Goal: Task Accomplishment & Management: Use online tool/utility

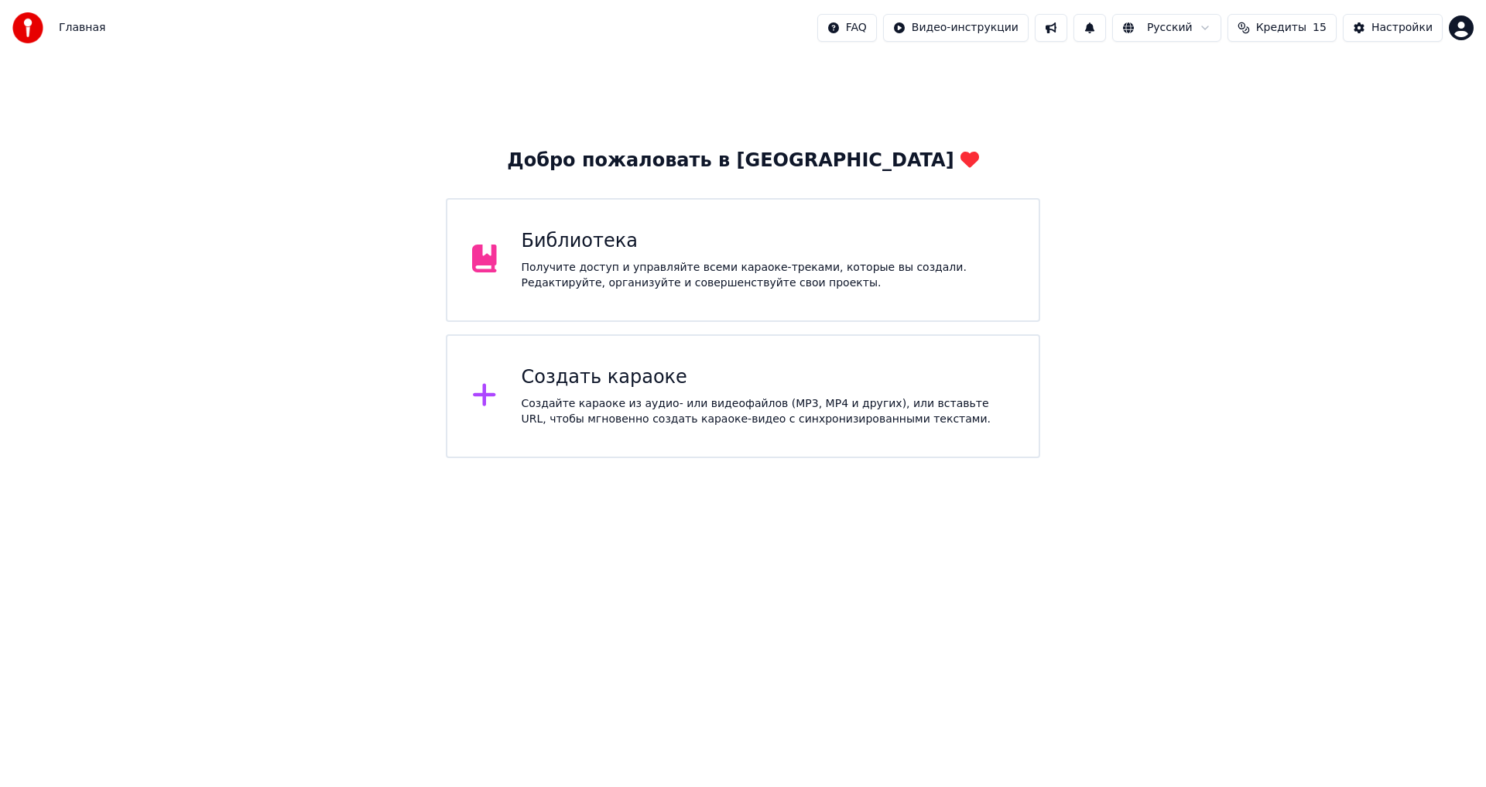
click at [762, 386] on div "Создать караоке" at bounding box center [768, 377] width 493 height 25
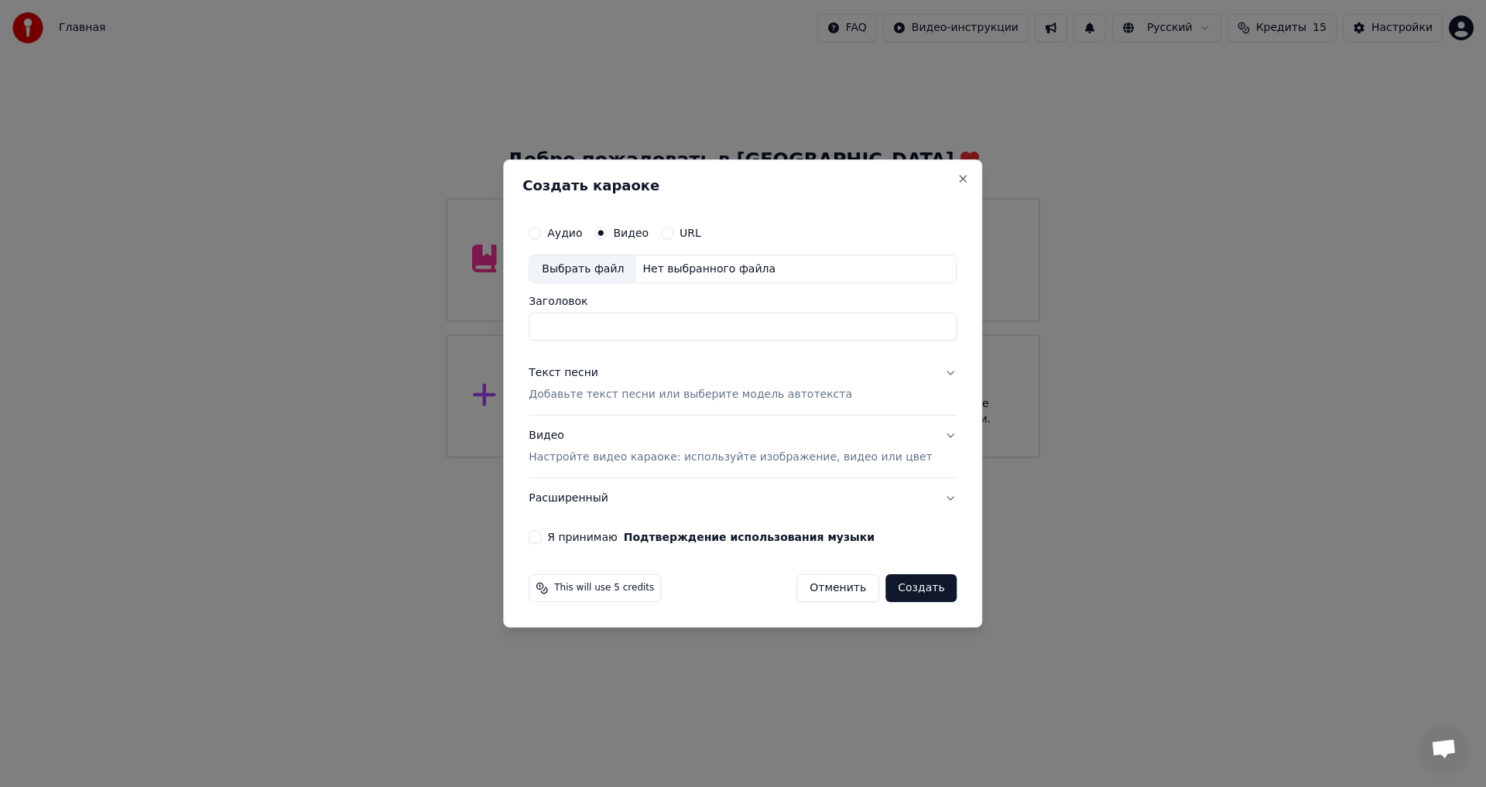
click at [568, 232] on div "Аудио" at bounding box center [554, 233] width 53 height 12
click at [541, 234] on button "Аудио" at bounding box center [534, 233] width 12 height 12
click at [623, 270] on div "Выбрать файл" at bounding box center [582, 269] width 107 height 28
drag, startPoint x: 582, startPoint y: 322, endPoint x: 551, endPoint y: 326, distance: 31.2
click at [551, 326] on div "**********" at bounding box center [742, 380] width 440 height 339
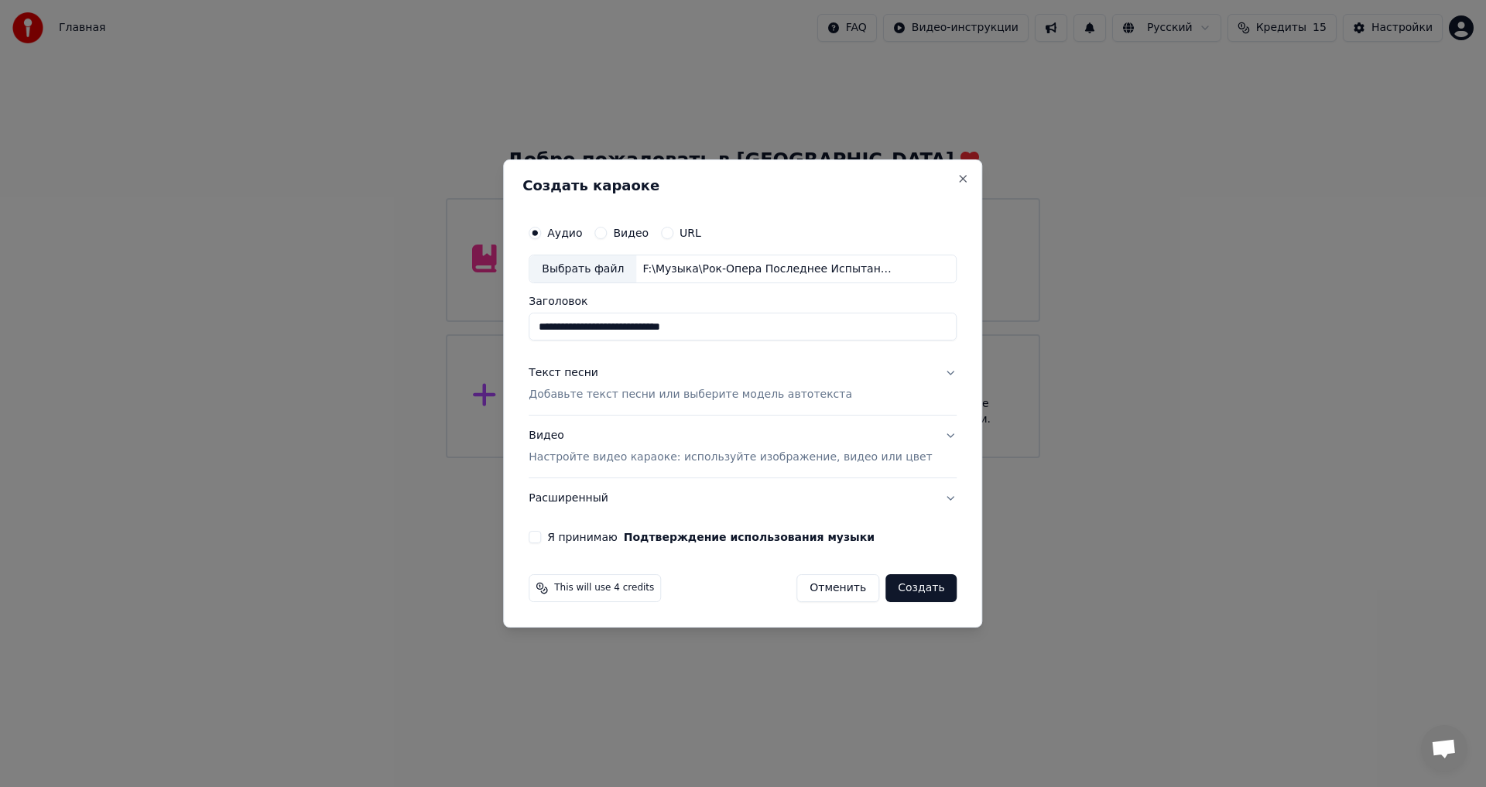
click at [805, 325] on input "**********" at bounding box center [742, 327] width 428 height 28
type input "**********"
click at [675, 397] on p "Добавьте текст песни или выберите модель автотекста" at bounding box center [689, 395] width 323 height 15
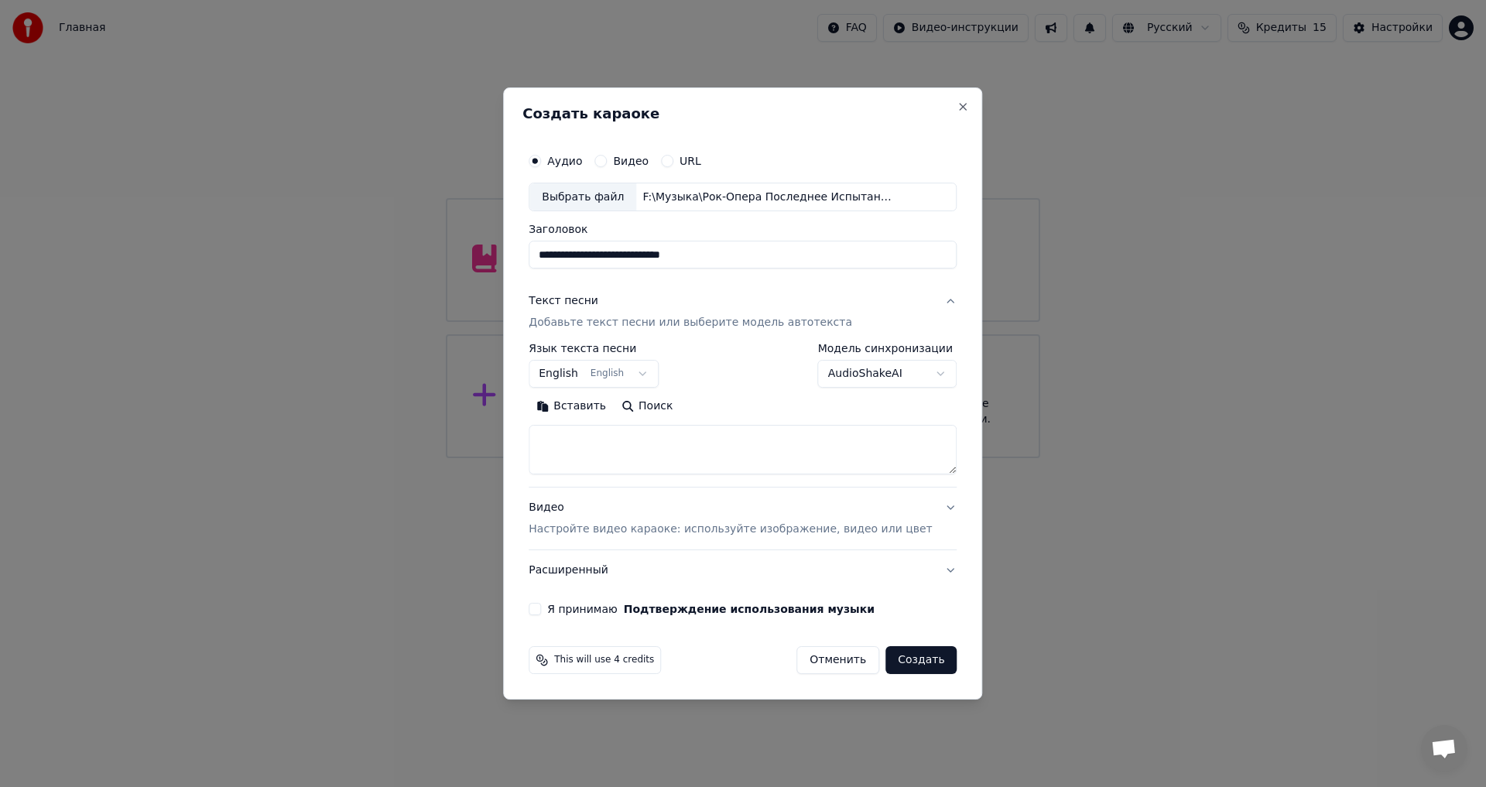
click at [643, 367] on button "English English" at bounding box center [593, 375] width 130 height 28
select select "**"
click at [596, 463] on textarea at bounding box center [742, 451] width 428 height 50
paste textarea "**********"
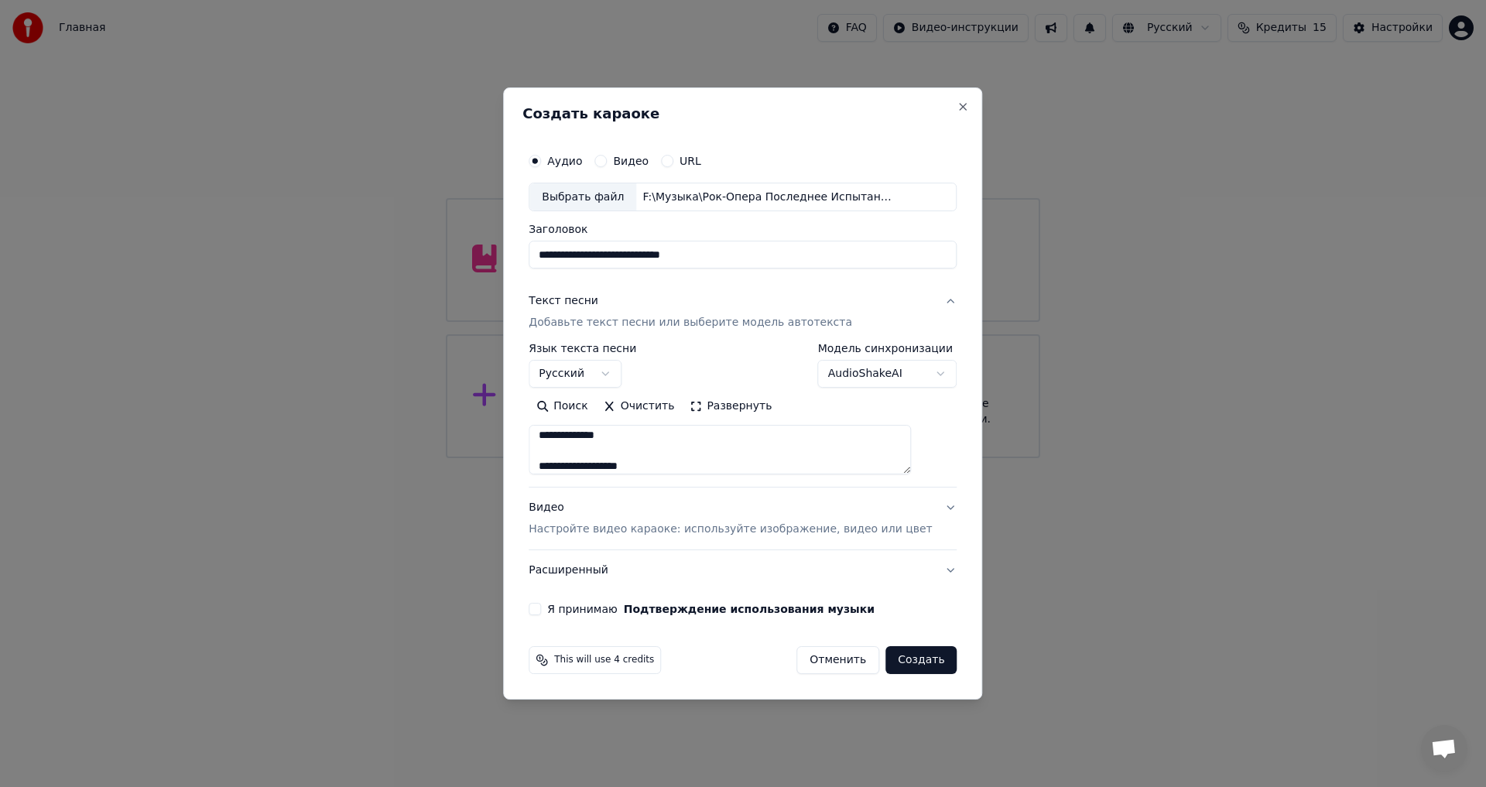
scroll to position [675, 0]
drag, startPoint x: 671, startPoint y: 463, endPoint x: 549, endPoint y: 467, distance: 122.3
click at [549, 467] on div "**********" at bounding box center [742, 380] width 440 height 483
type textarea "**********"
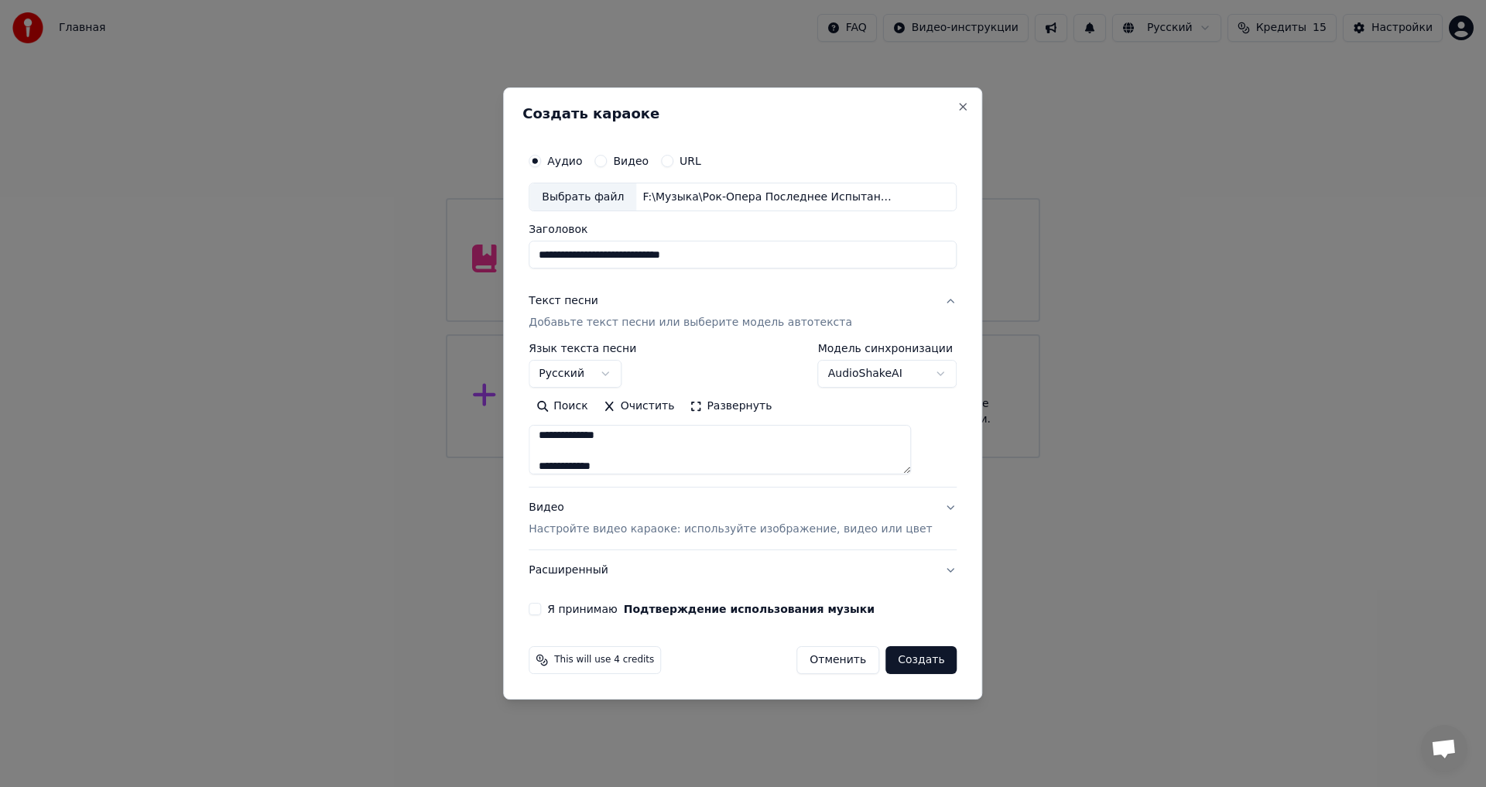
click at [551, 604] on div "**********" at bounding box center [742, 380] width 440 height 483
click at [541, 612] on button "Я принимаю Подтверждение использования музыки" at bounding box center [534, 609] width 12 height 12
click at [916, 662] on button "Создать" at bounding box center [920, 660] width 71 height 28
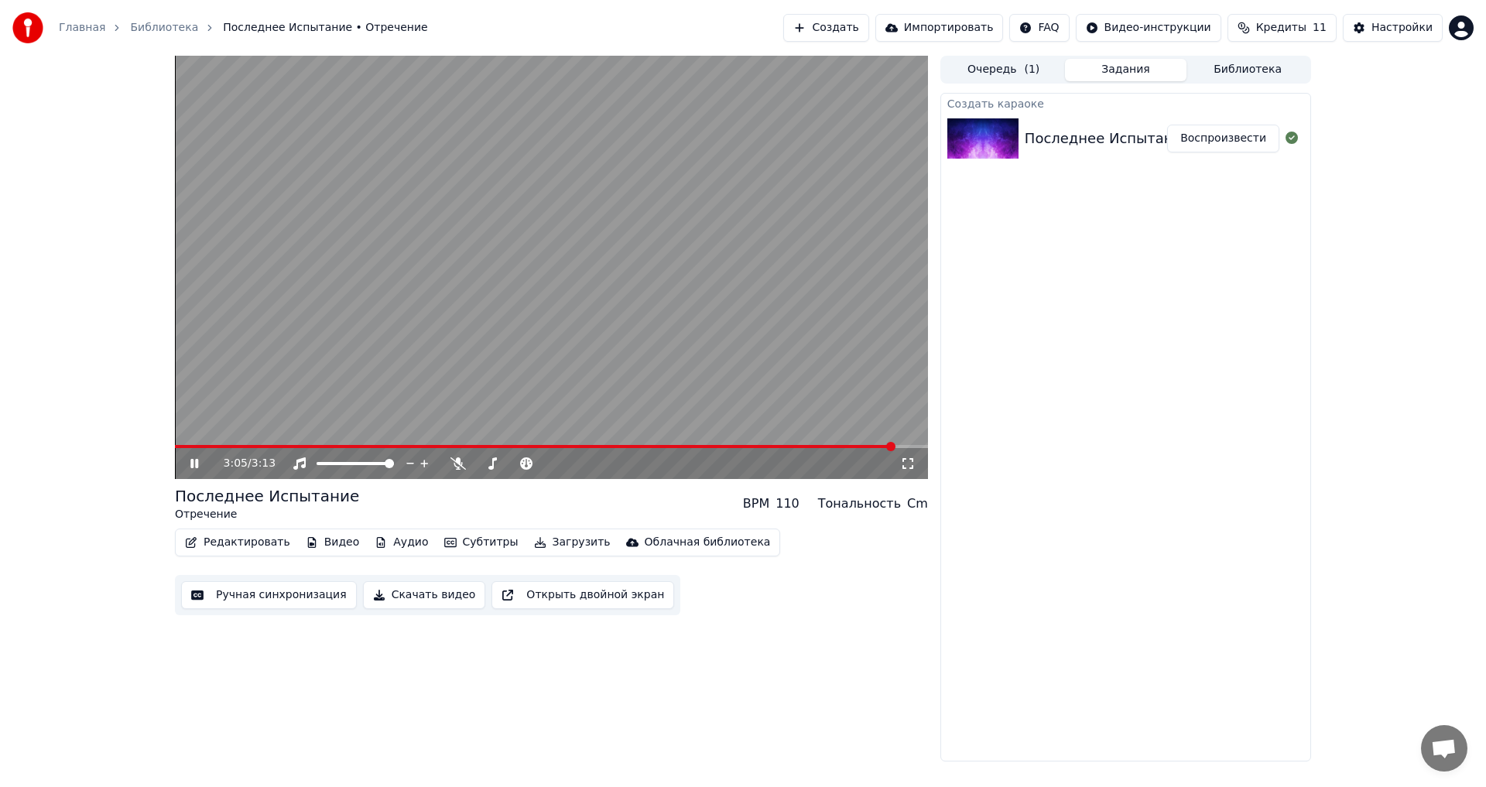
click at [191, 440] on video at bounding box center [551, 267] width 753 height 423
click at [178, 445] on span at bounding box center [535, 446] width 720 height 3
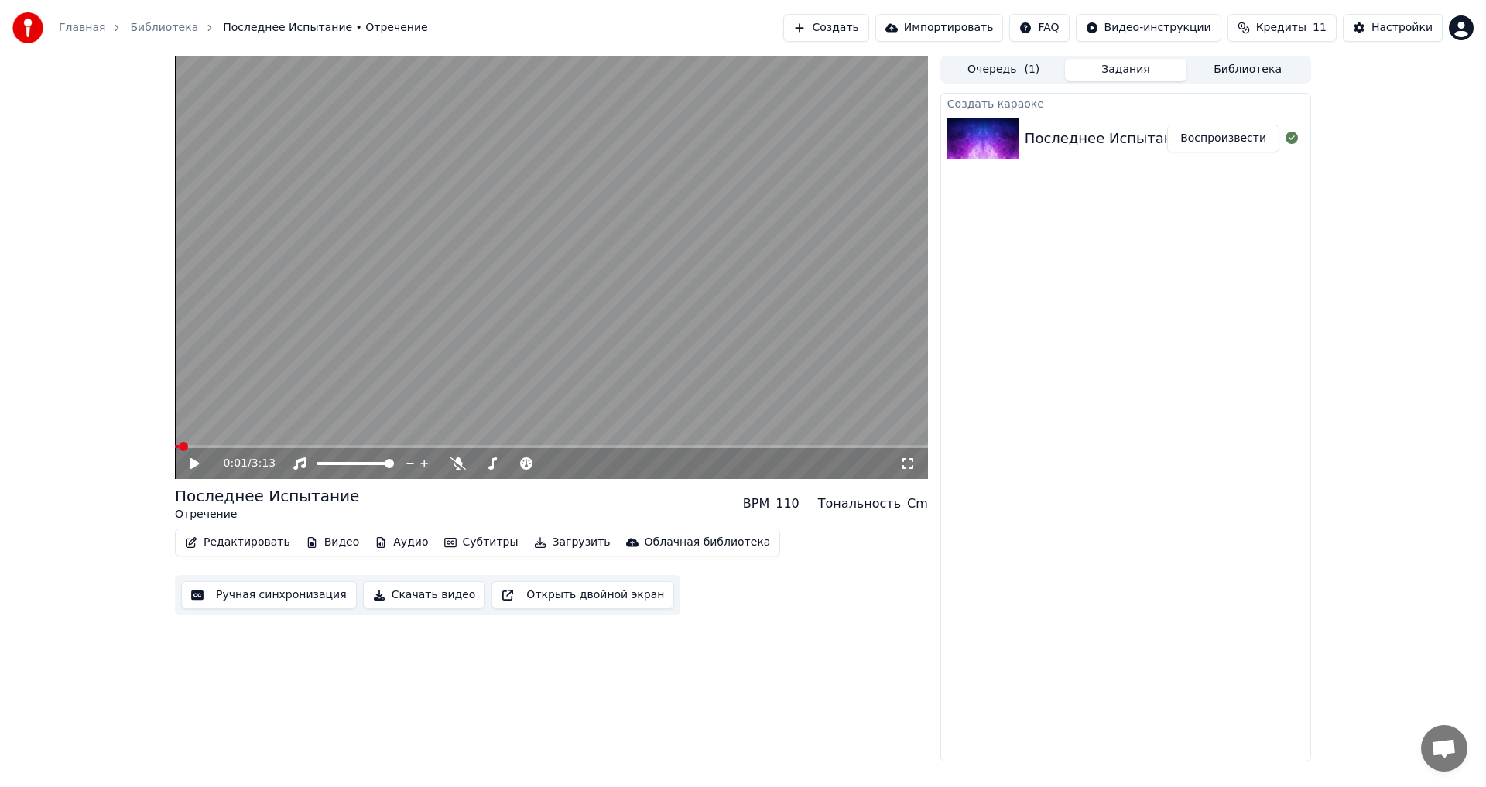
click at [189, 463] on icon at bounding box center [205, 463] width 36 height 12
click at [511, 181] on video at bounding box center [551, 267] width 753 height 423
click at [215, 443] on video at bounding box center [551, 267] width 753 height 423
click at [220, 447] on span at bounding box center [217, 446] width 84 height 3
click at [200, 446] on span at bounding box center [188, 446] width 27 height 3
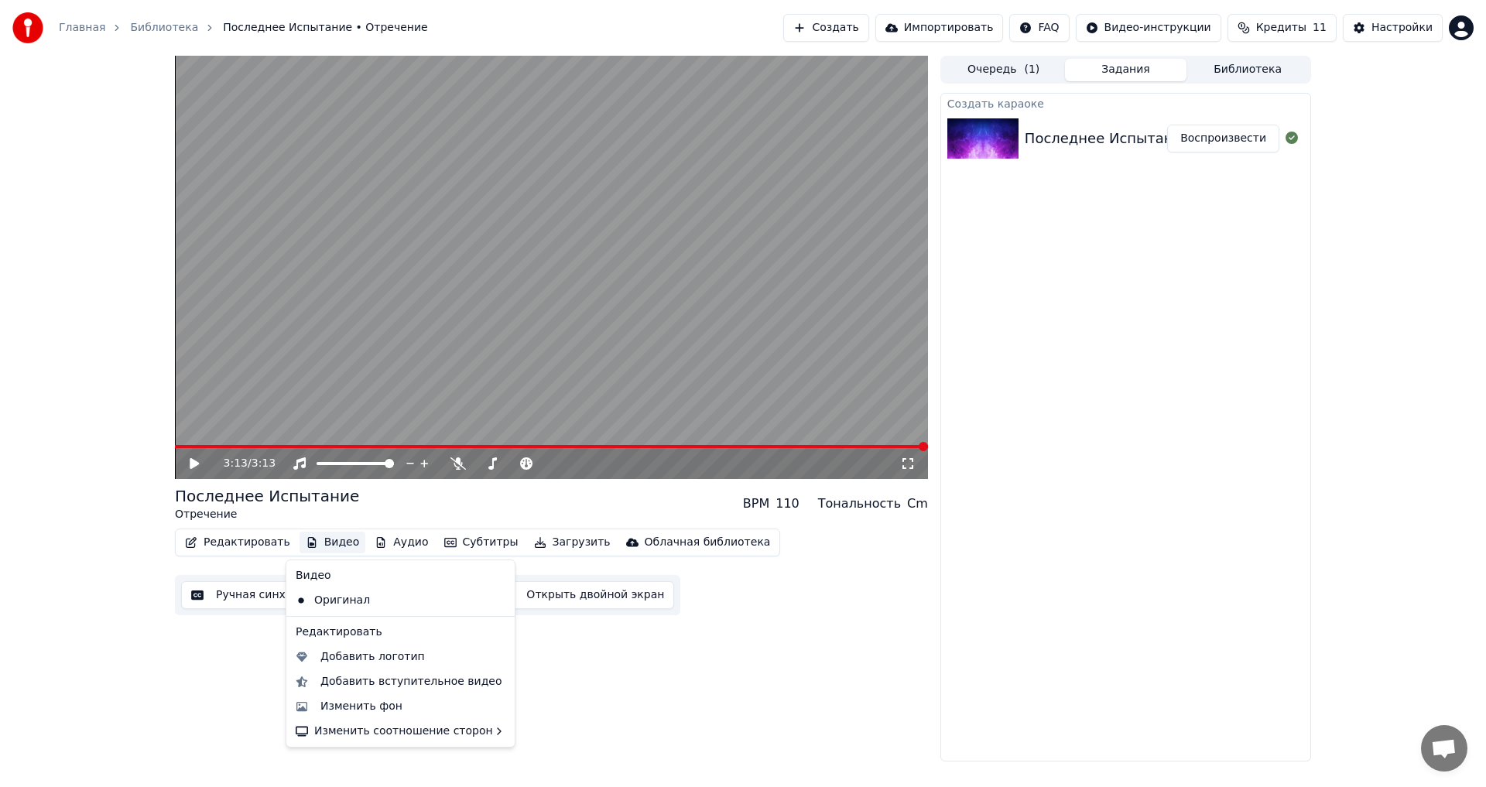
click at [321, 541] on button "Видео" at bounding box center [332, 543] width 67 height 22
click at [385, 704] on div "Изменить фон" at bounding box center [361, 706] width 82 height 15
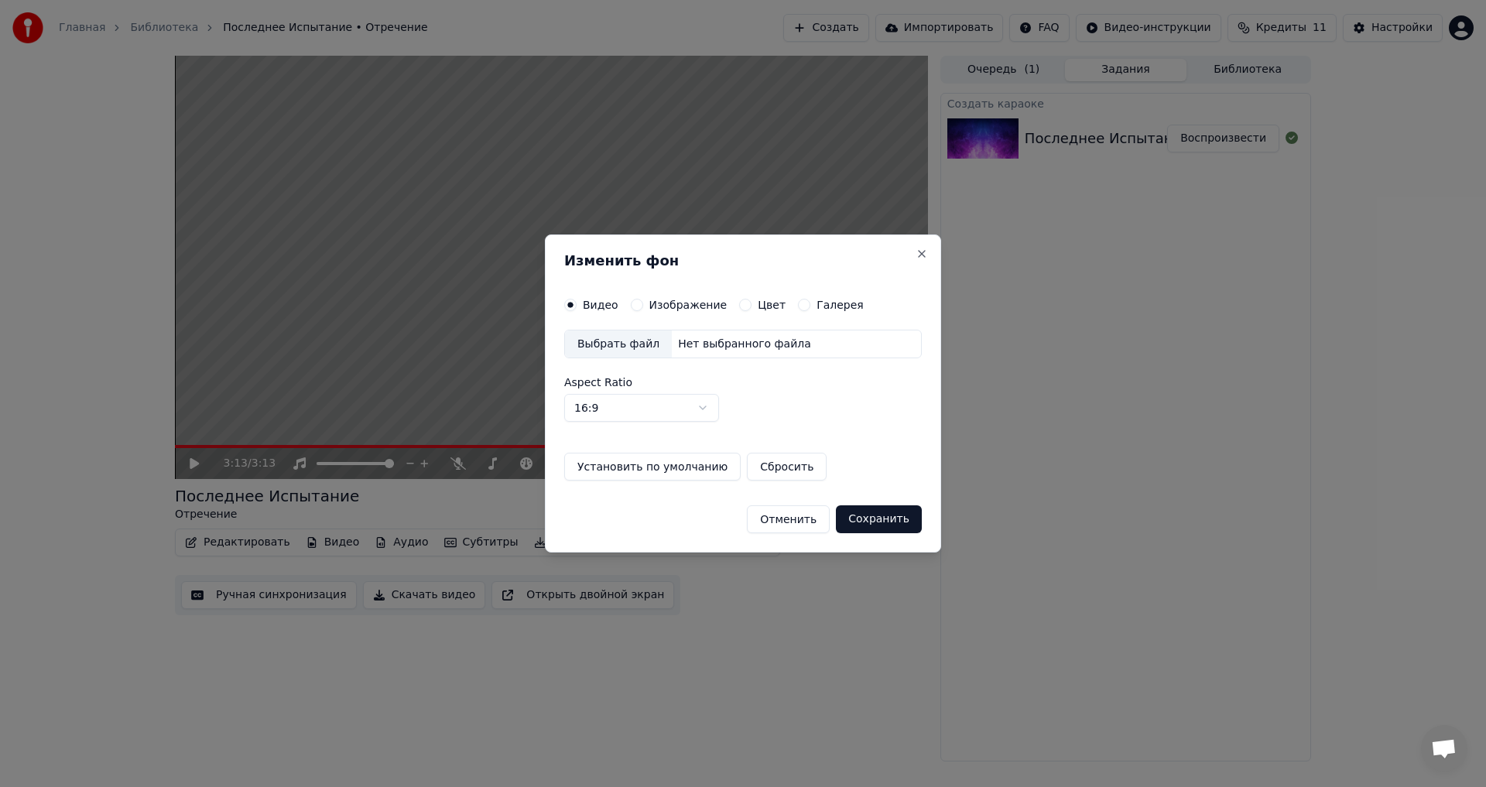
click at [644, 307] on div "Изображение" at bounding box center [679, 305] width 97 height 12
click at [636, 303] on button "Изображение" at bounding box center [637, 305] width 12 height 12
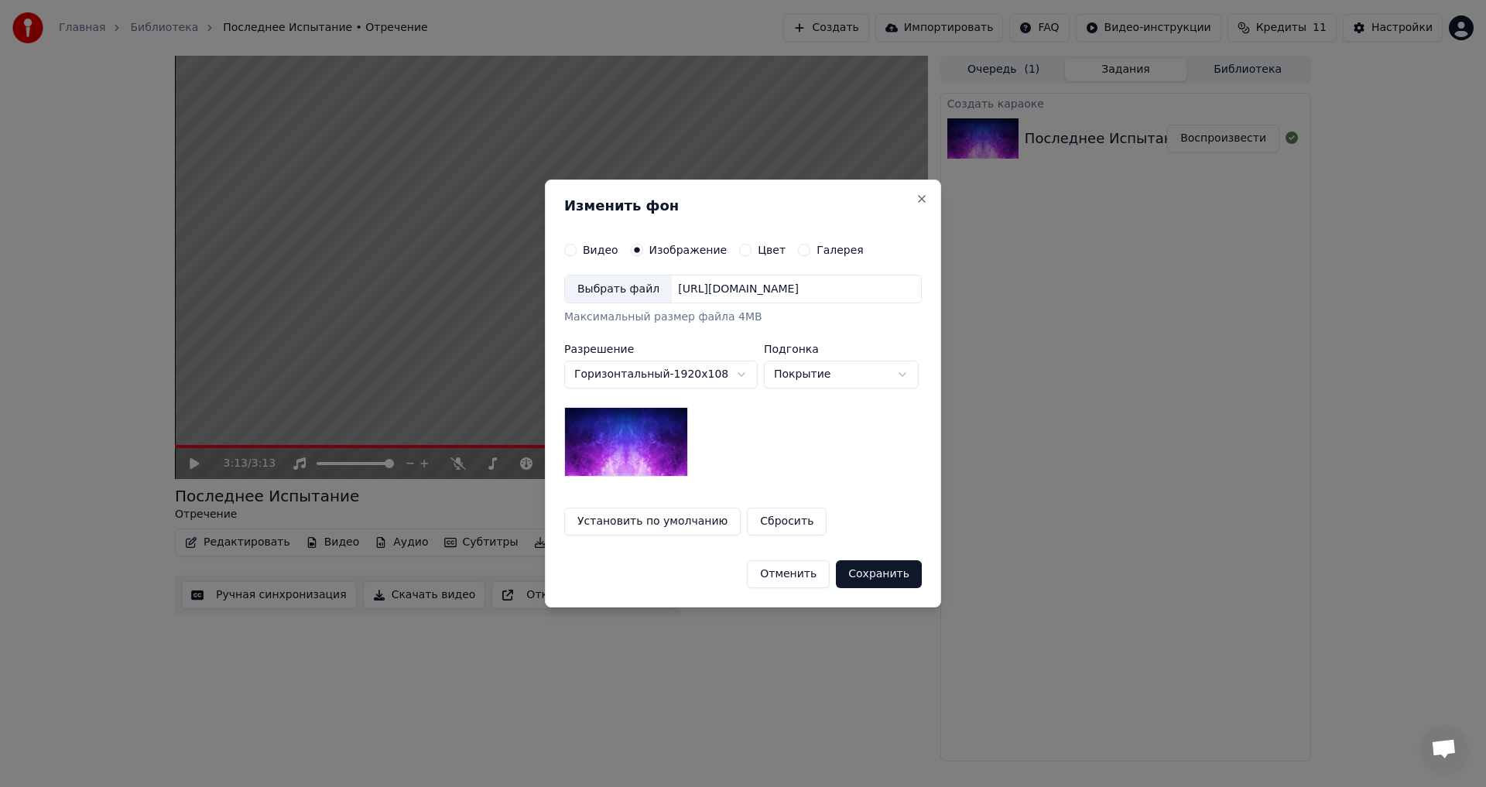
click at [626, 289] on div "Выбрать файл" at bounding box center [618, 289] width 107 height 28
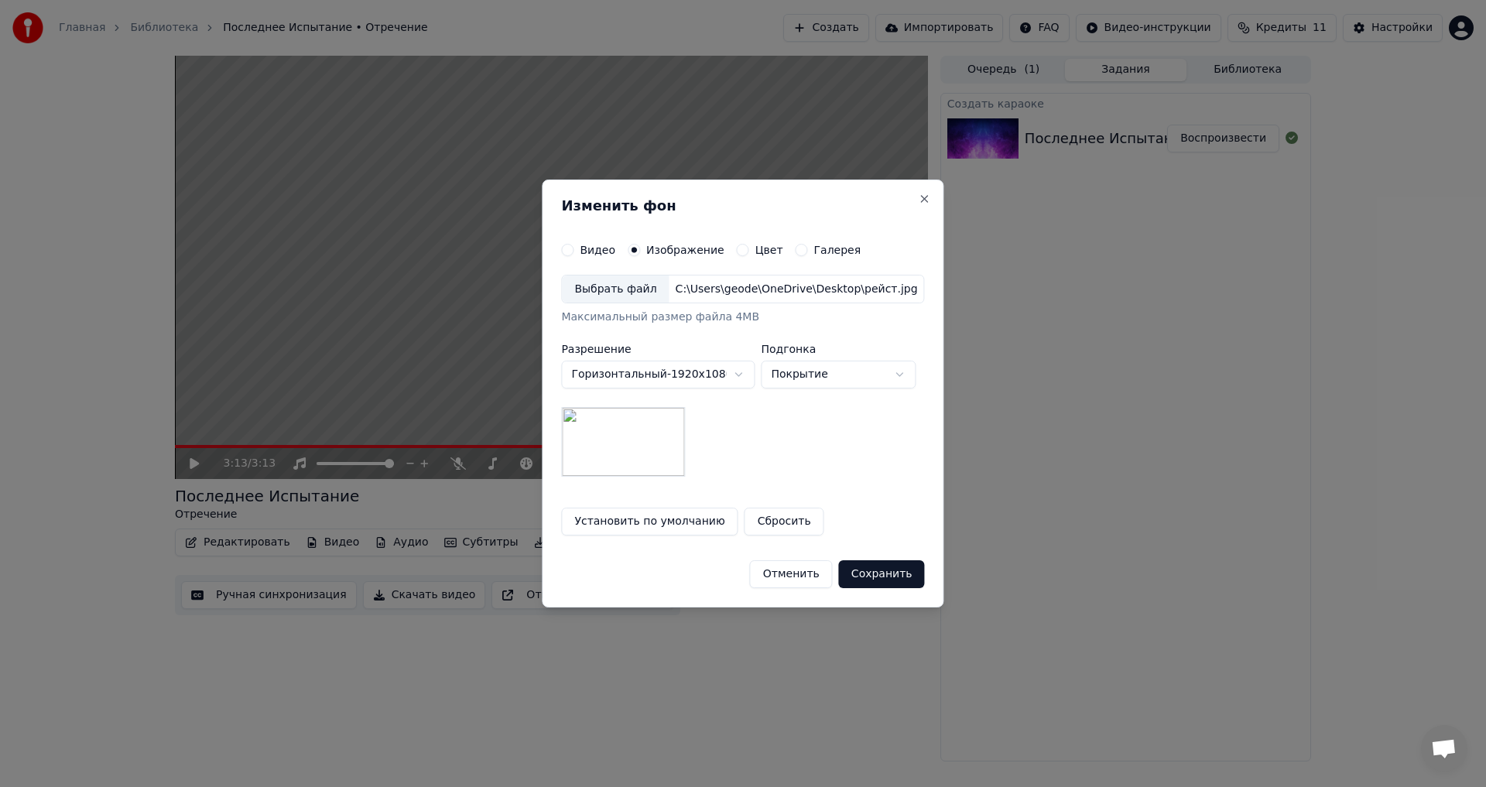
click at [884, 573] on button "Сохранить" at bounding box center [882, 574] width 86 height 28
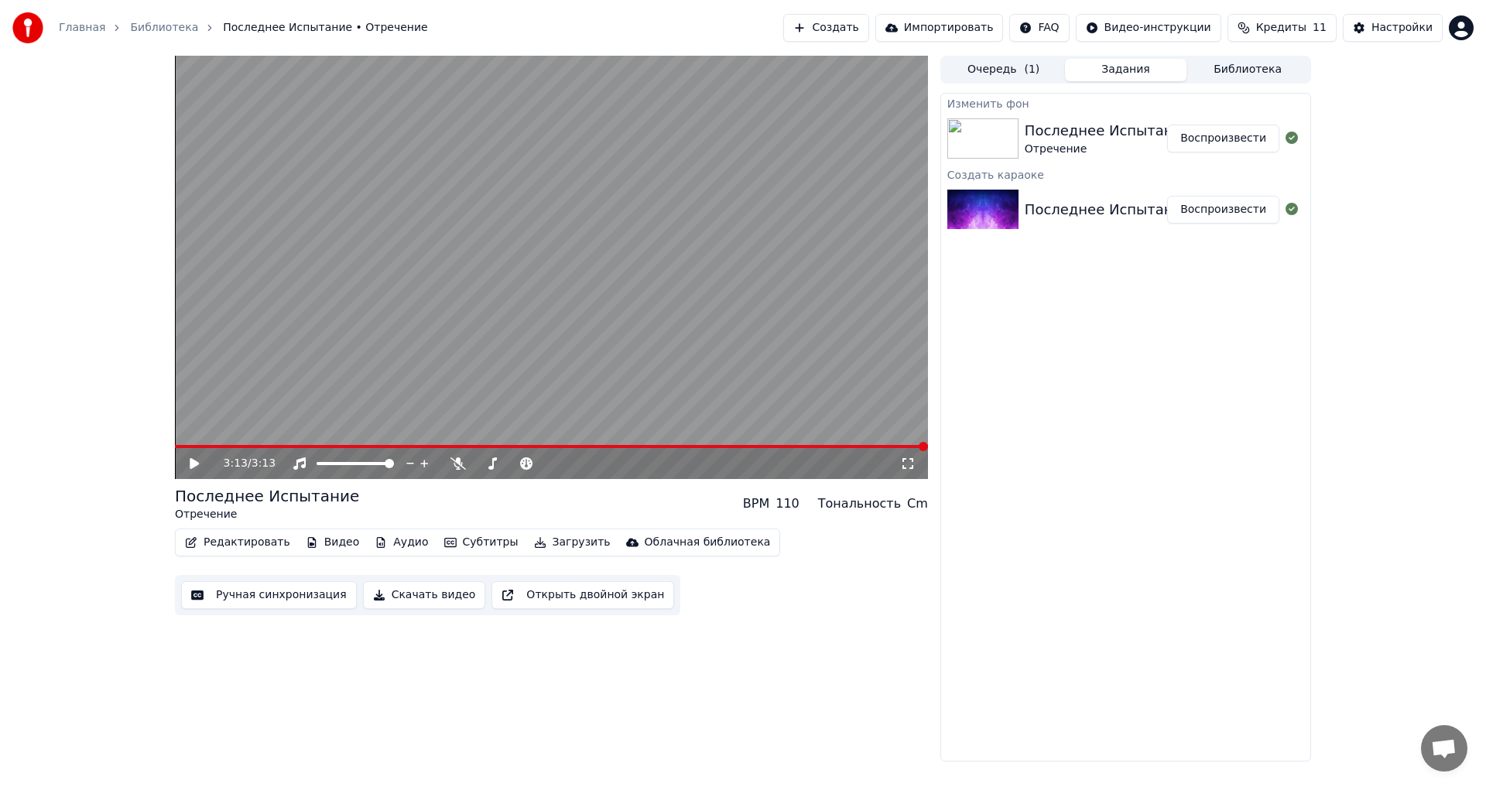
click at [1216, 138] on button "Воспроизвести" at bounding box center [1223, 139] width 112 height 28
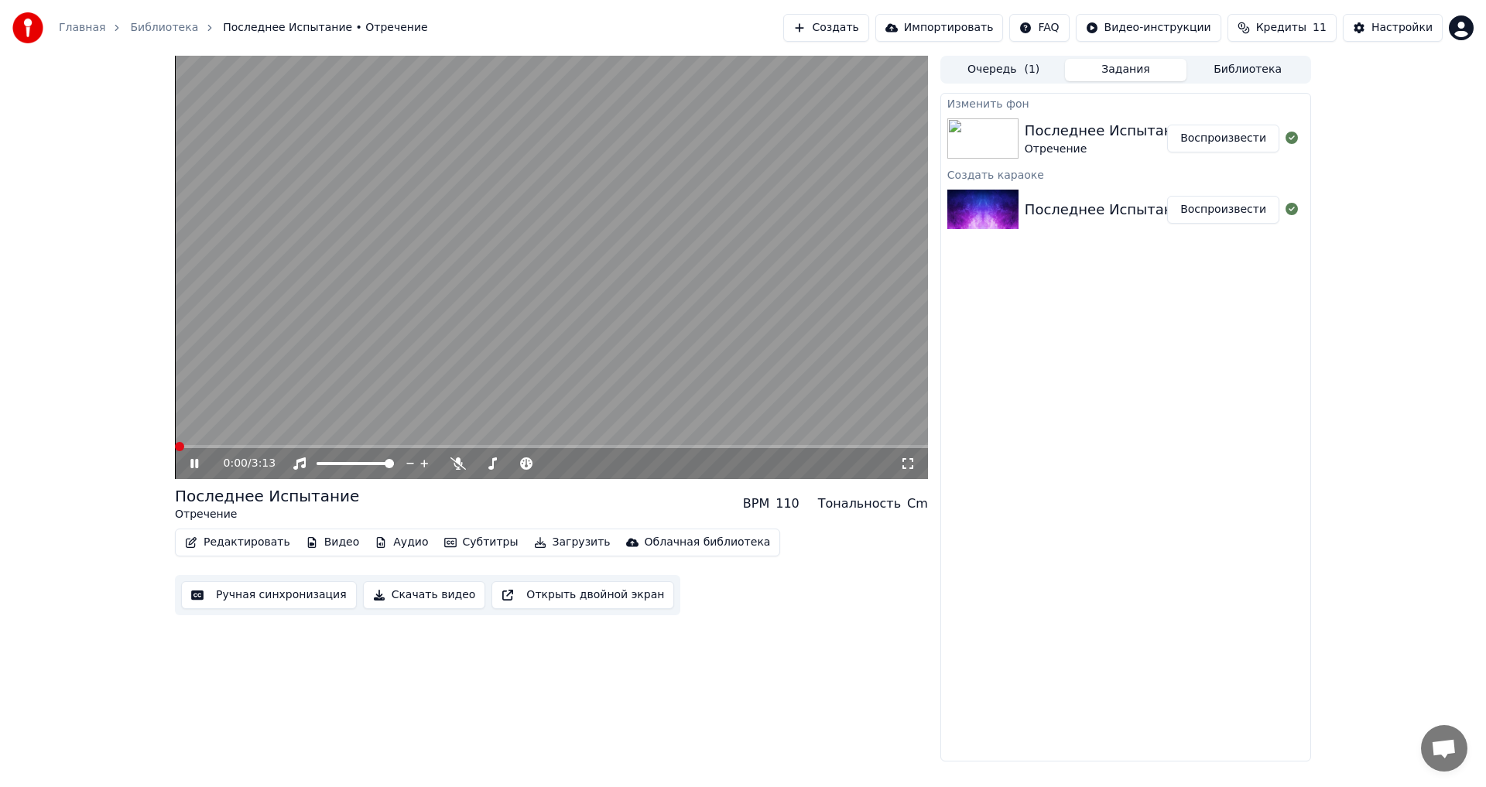
click at [175, 448] on span at bounding box center [179, 446] width 9 height 9
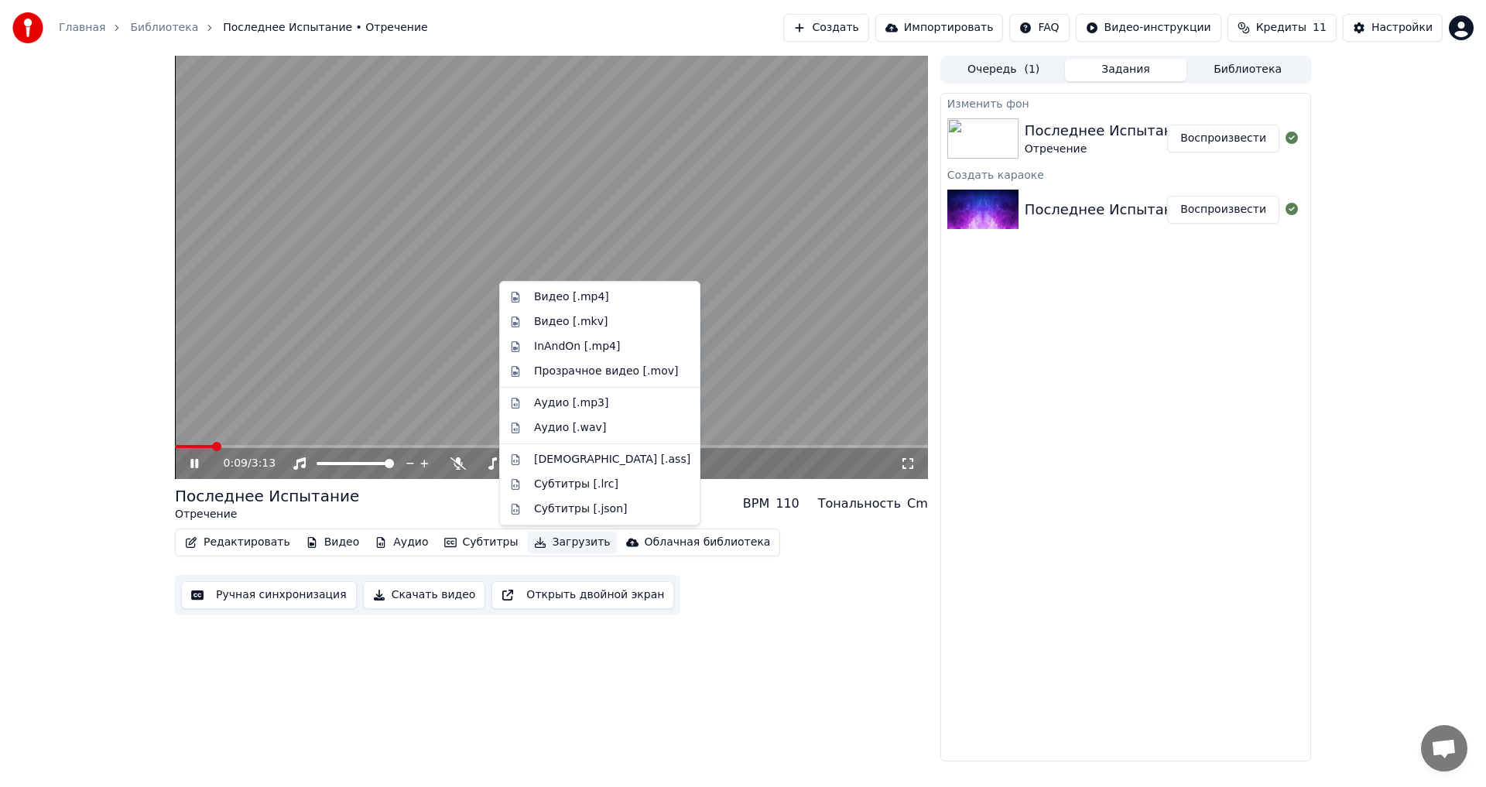
click at [548, 545] on button "Загрузить" at bounding box center [572, 543] width 89 height 22
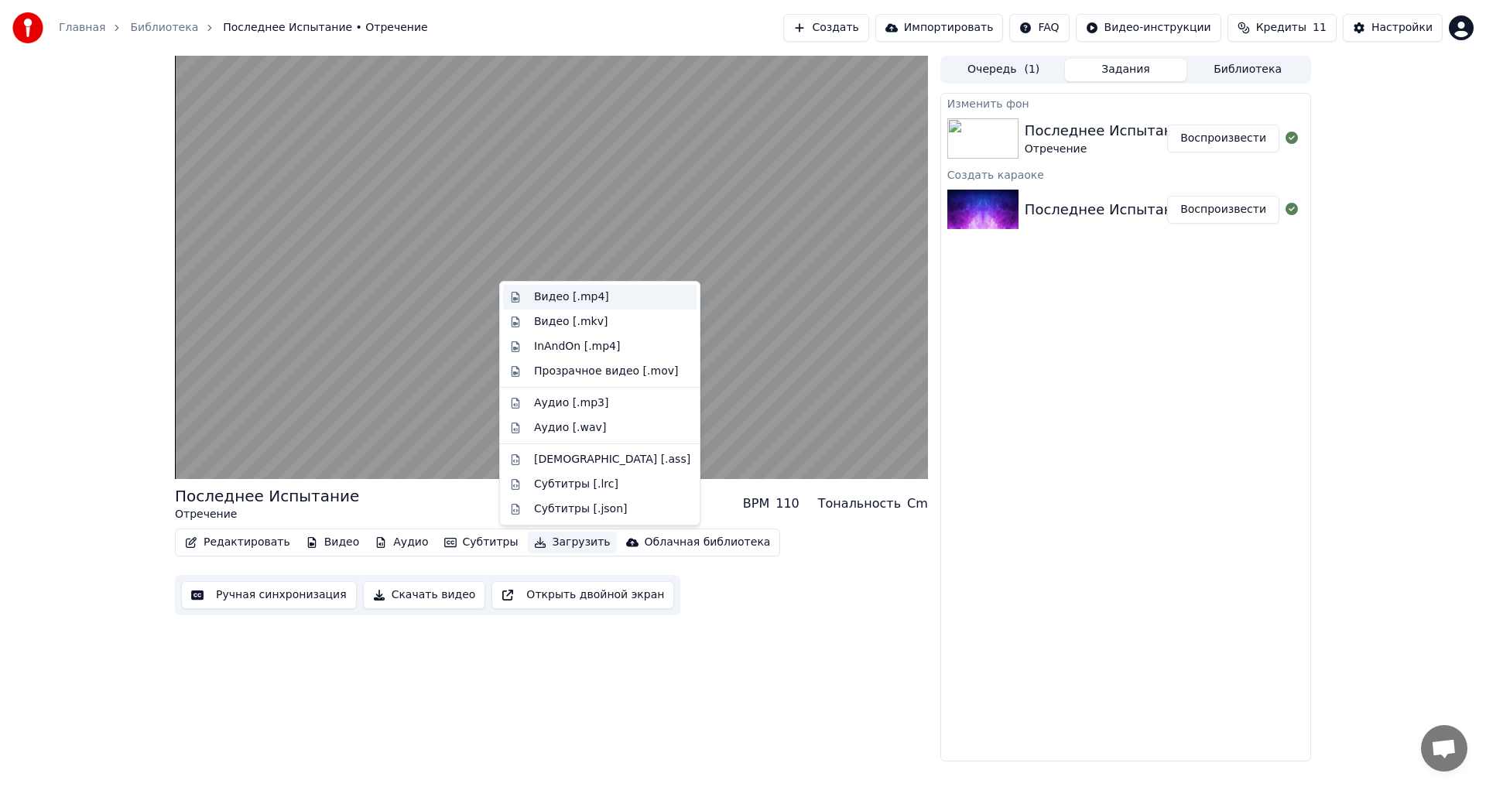
click at [583, 296] on div "Видео [.mp4]" at bounding box center [571, 296] width 75 height 15
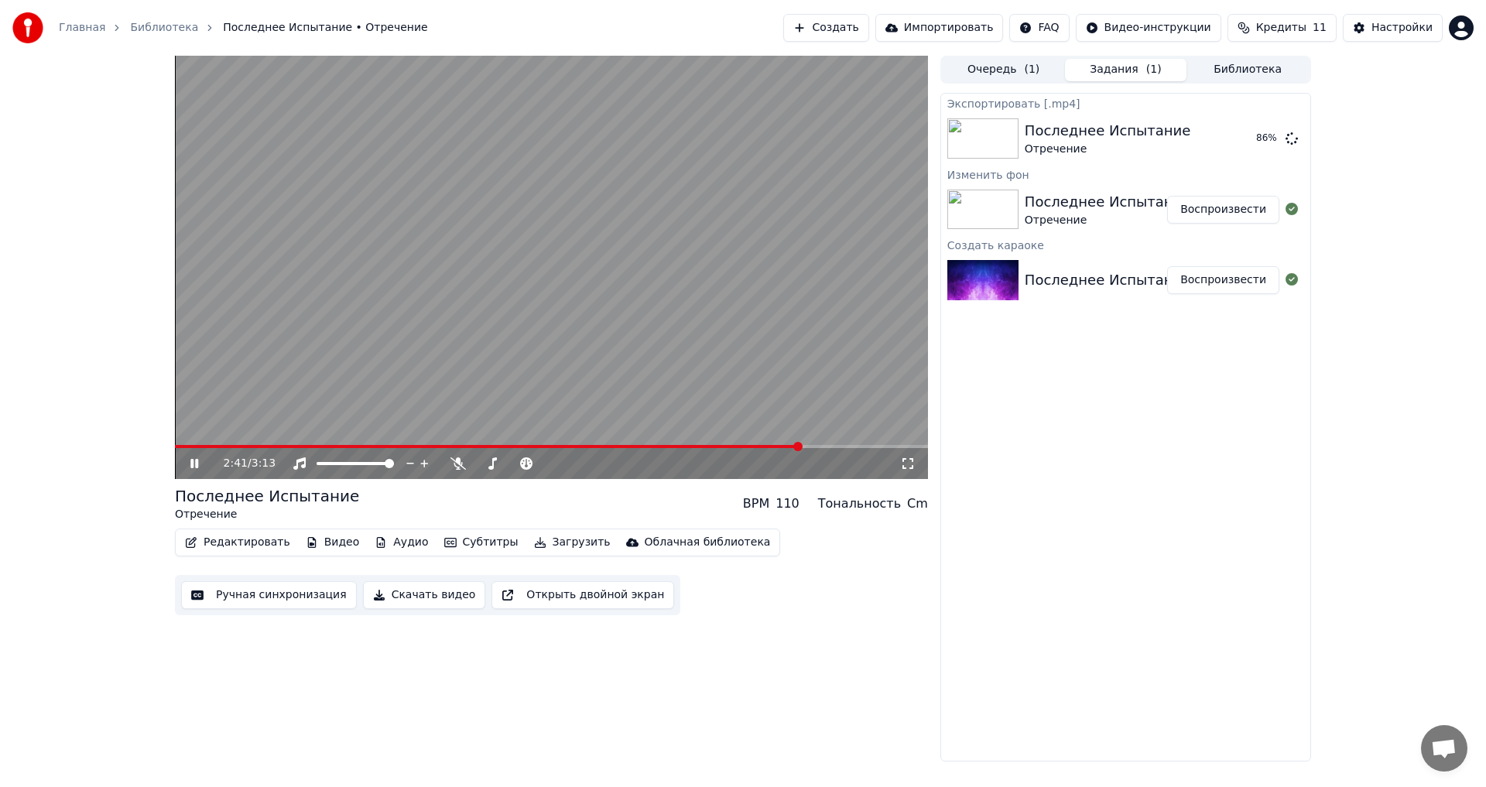
click at [190, 467] on icon at bounding box center [205, 463] width 36 height 12
click at [709, 447] on span at bounding box center [488, 446] width 627 height 3
click at [190, 467] on icon at bounding box center [205, 463] width 36 height 12
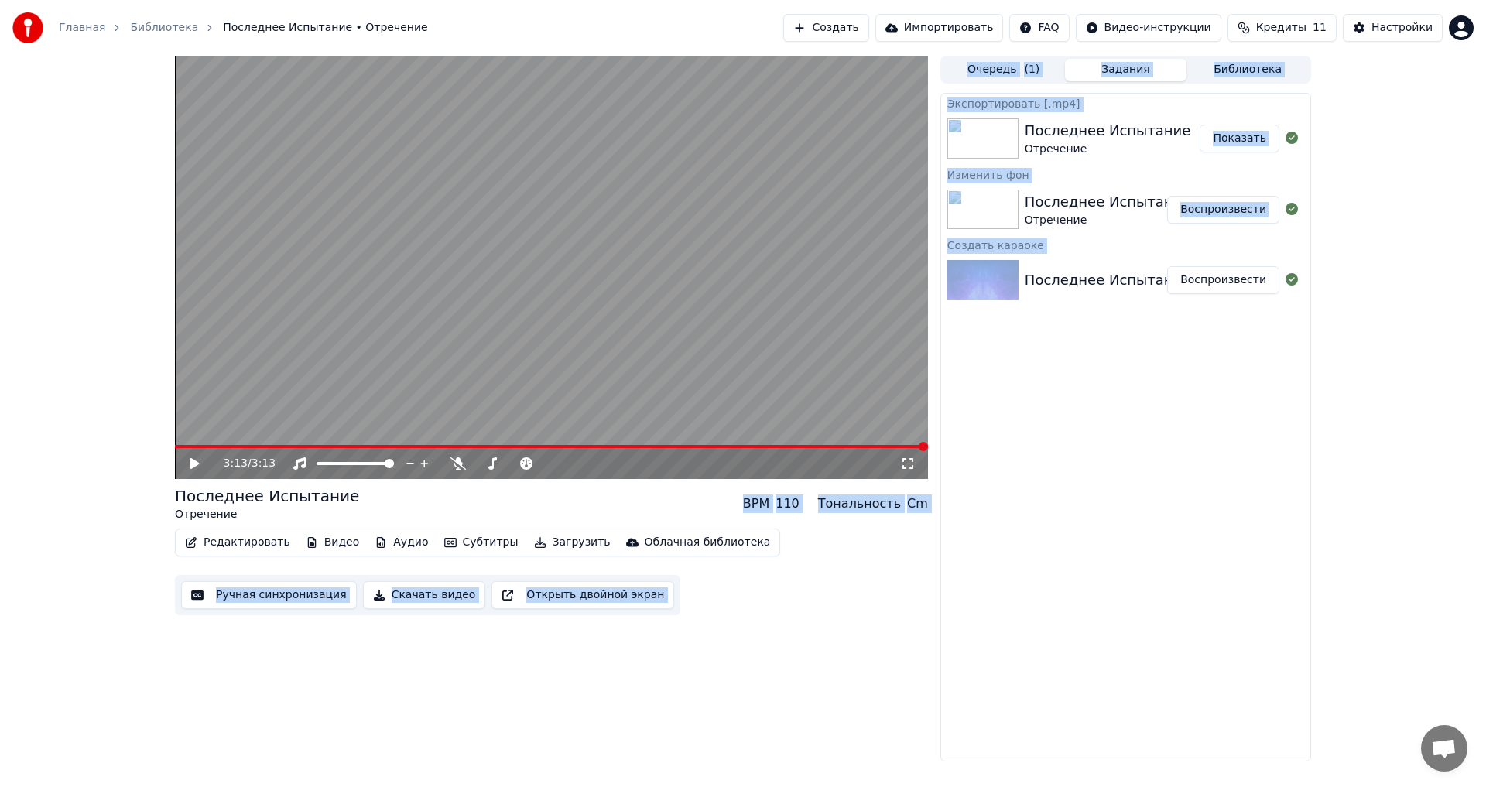
drag, startPoint x: 761, startPoint y: 508, endPoint x: 984, endPoint y: 515, distance: 223.7
click at [990, 513] on div "3:13 / 3:13 Последнее Испытание Отречение BPM 110 Тональность Cm Редактировать …" at bounding box center [742, 409] width 1161 height 706
click at [823, 551] on div "Редактировать Видео Аудио Субтитры Загрузить Облачная библиотека Ручная синхрон…" at bounding box center [551, 571] width 753 height 87
click at [890, 600] on div "Редактировать Видео Аудио Субтитры Загрузить Облачная библиотека Ручная синхрон…" at bounding box center [551, 571] width 753 height 87
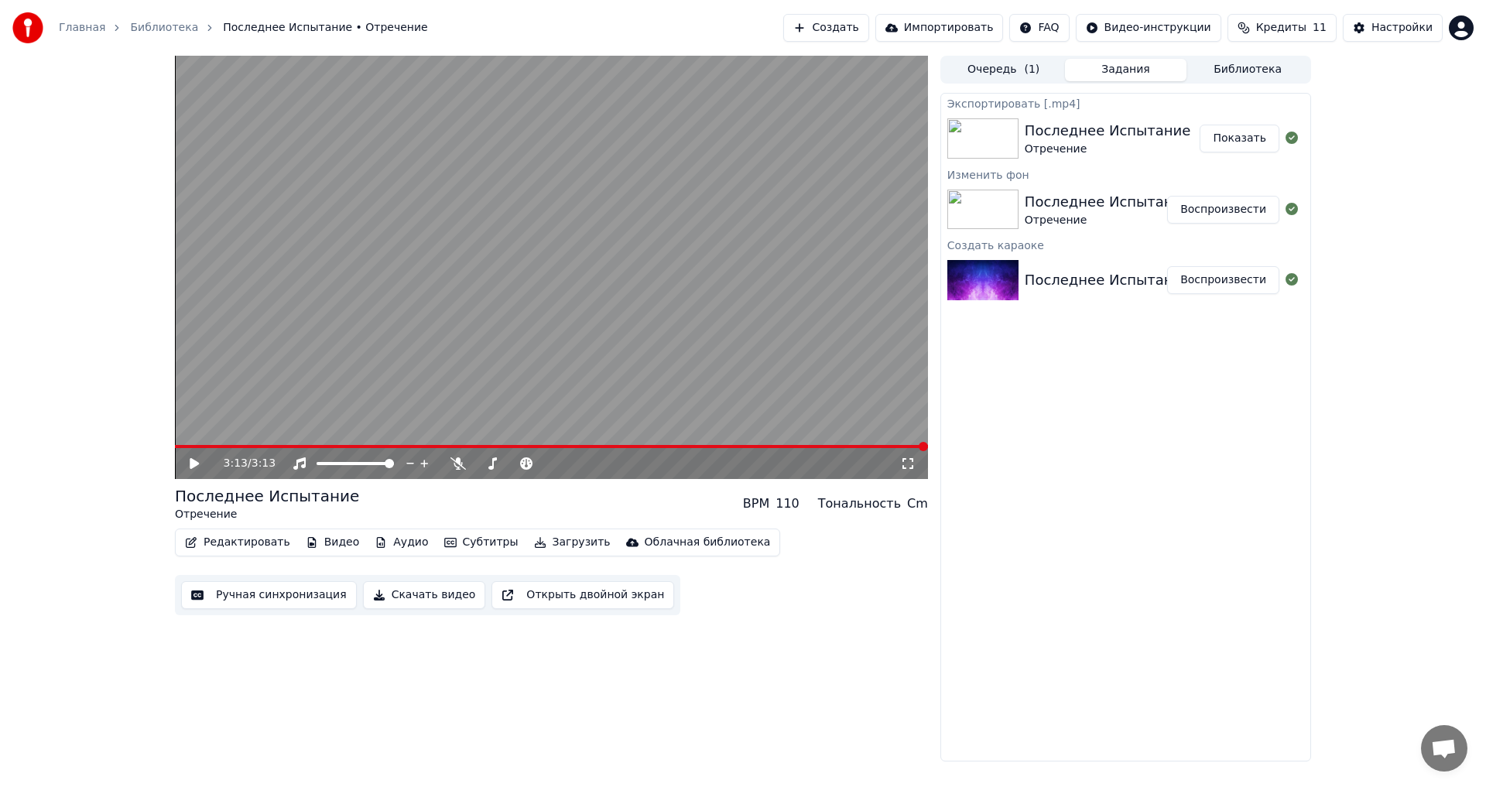
click at [1247, 141] on button "Показать" at bounding box center [1239, 139] width 80 height 28
